Goal: Information Seeking & Learning: Learn about a topic

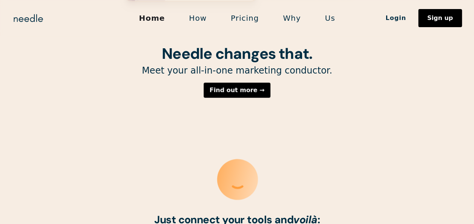
scroll to position [255, 0]
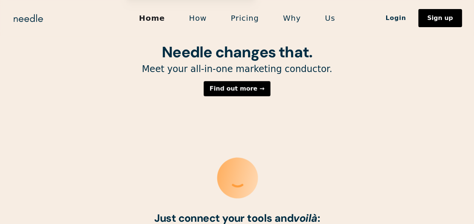
click at [252, 16] on link "Pricing" at bounding box center [245, 18] width 52 height 16
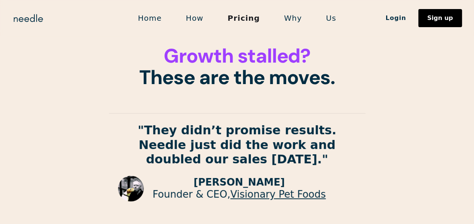
click at [199, 20] on link "How" at bounding box center [195, 18] width 42 height 16
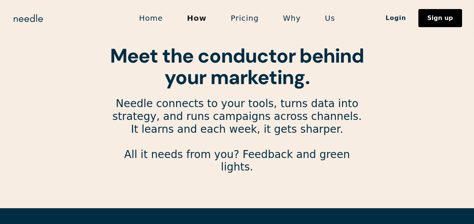
click at [247, 21] on link "Pricing" at bounding box center [245, 18] width 52 height 16
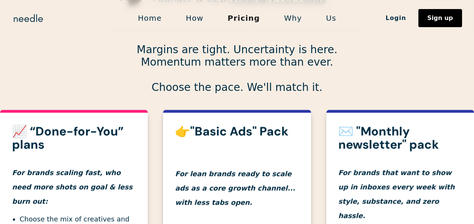
scroll to position [391, 0]
